Goal: Information Seeking & Learning: Learn about a topic

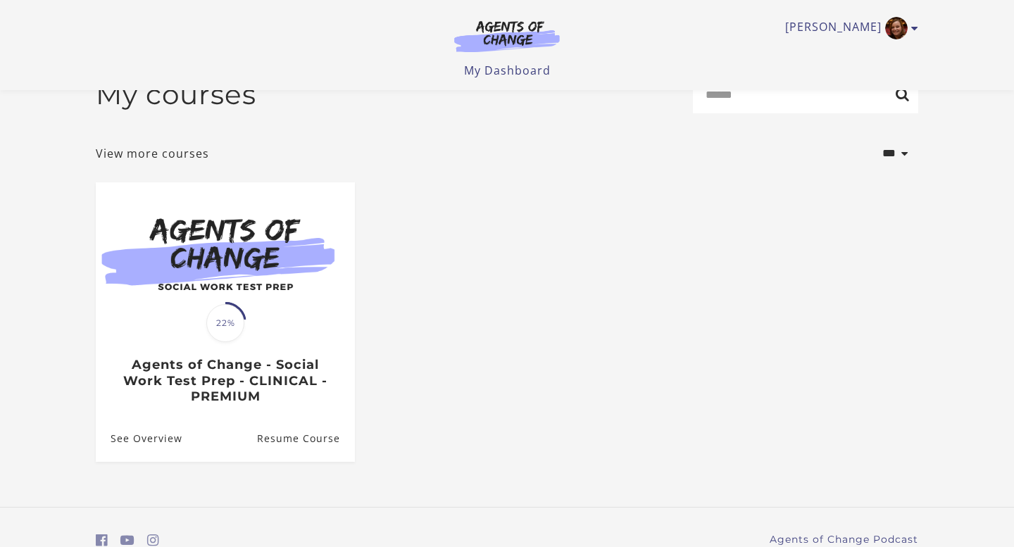
scroll to position [37, 0]
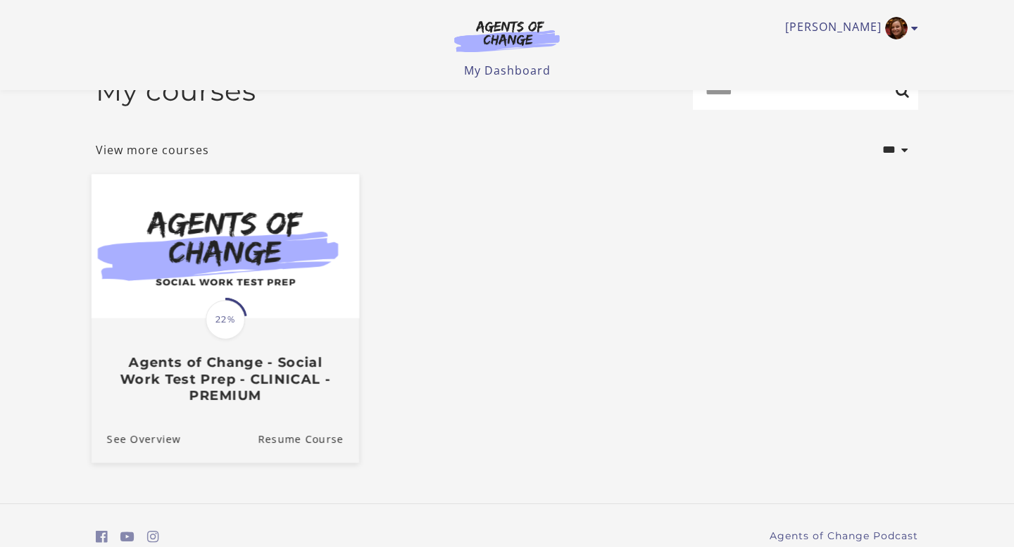
click at [273, 275] on img at bounding box center [226, 247] width 268 height 144
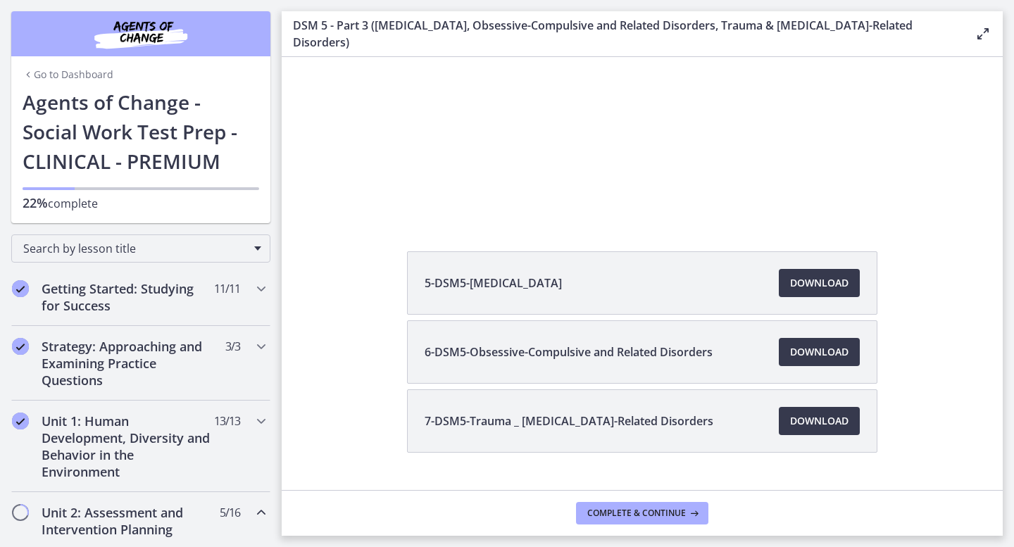
scroll to position [200, 0]
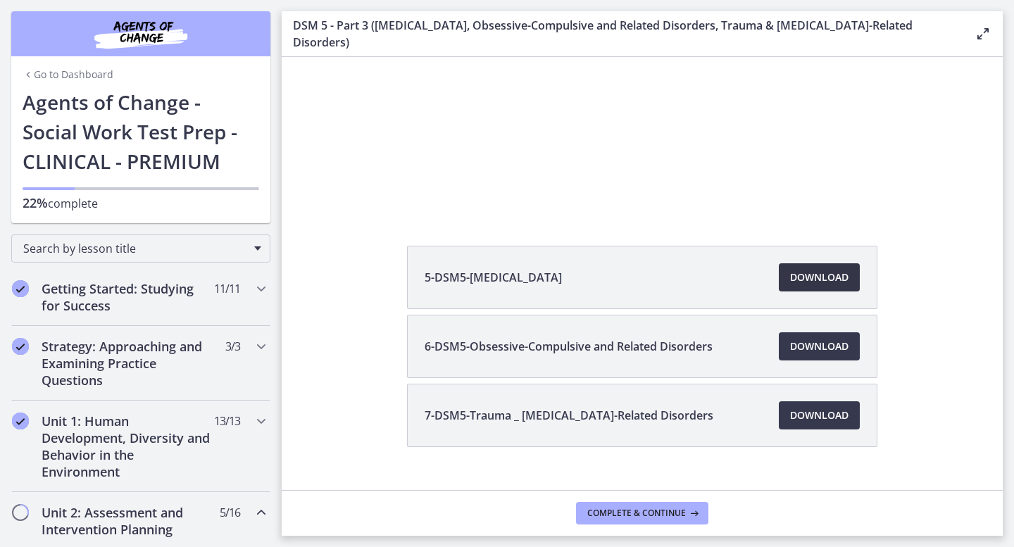
click at [834, 269] on span "Download Opens in a new window" at bounding box center [819, 277] width 58 height 17
click at [803, 338] on span "Download Opens in a new window" at bounding box center [819, 346] width 58 height 17
click at [810, 411] on link "Download Opens in a new window" at bounding box center [819, 416] width 81 height 28
click at [815, 338] on span "Download Opens in a new window" at bounding box center [819, 346] width 58 height 17
click at [604, 517] on span "Complete & continue" at bounding box center [637, 513] width 99 height 11
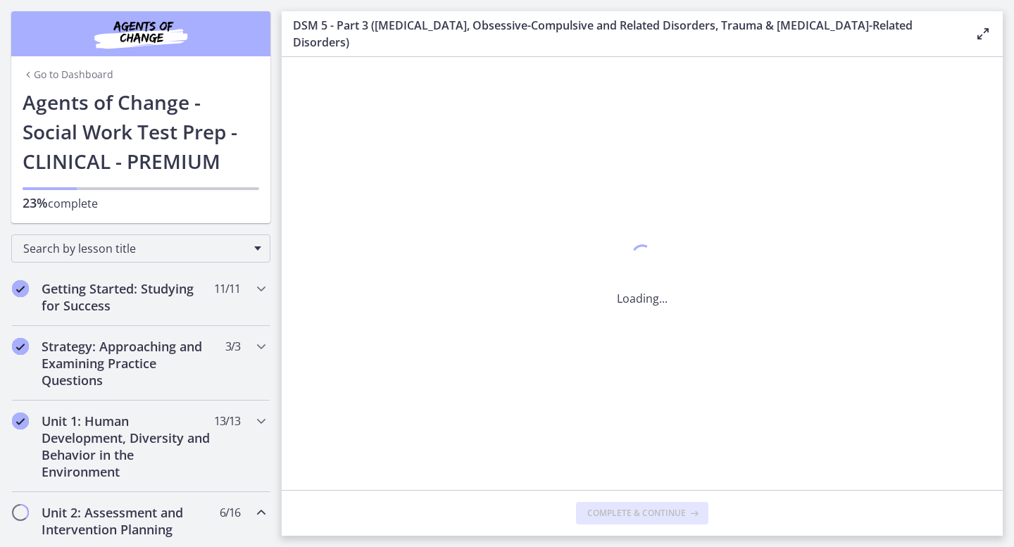
scroll to position [0, 0]
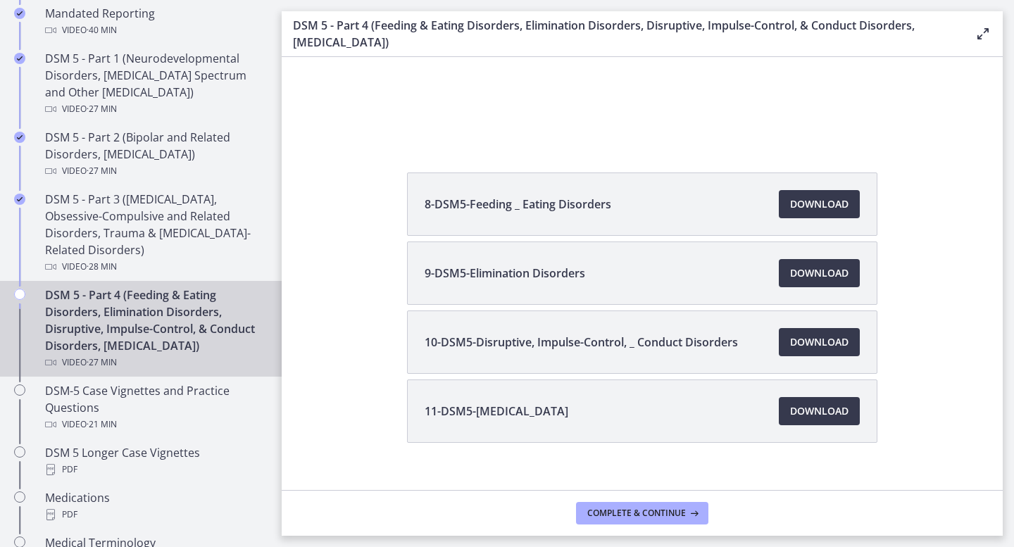
scroll to position [264, 0]
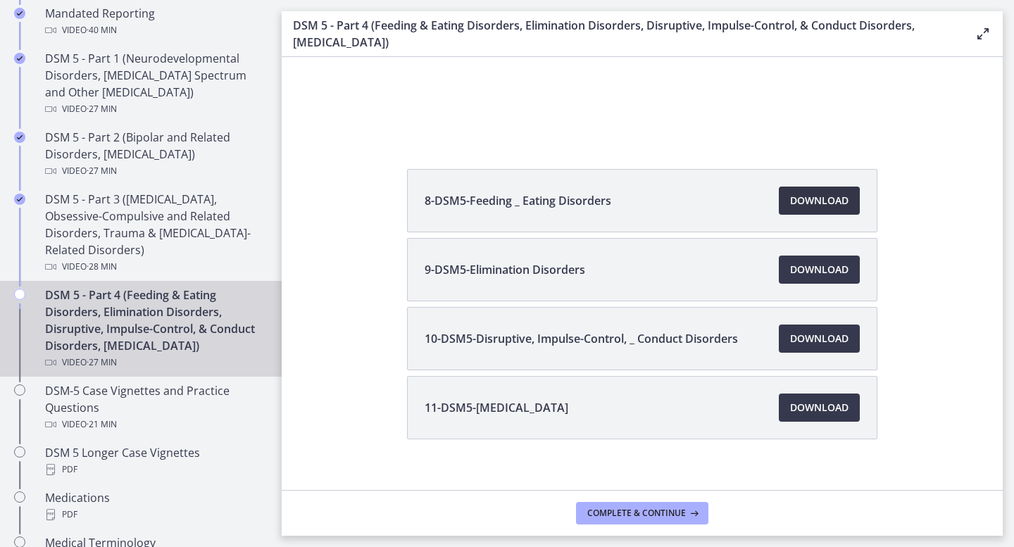
click at [824, 189] on link "Download Opens in a new window" at bounding box center [819, 201] width 81 height 28
click at [817, 259] on link "Download Opens in a new window" at bounding box center [819, 270] width 81 height 28
click at [812, 337] on span "Download Opens in a new window" at bounding box center [819, 338] width 58 height 17
